Goal: Task Accomplishment & Management: Manage account settings

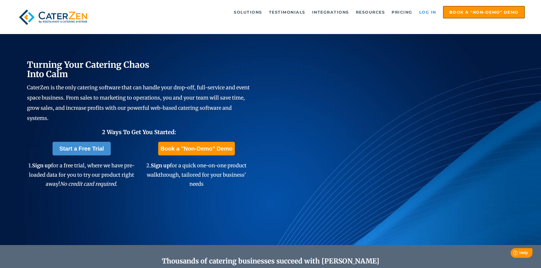
click at [430, 14] on link "Log in" at bounding box center [427, 12] width 23 height 11
click at [433, 12] on link "Log in" at bounding box center [427, 12] width 23 height 11
click at [426, 12] on link "Log in" at bounding box center [427, 12] width 23 height 11
click at [432, 13] on link "Log in" at bounding box center [427, 12] width 23 height 11
